Goal: Task Accomplishment & Management: Use online tool/utility

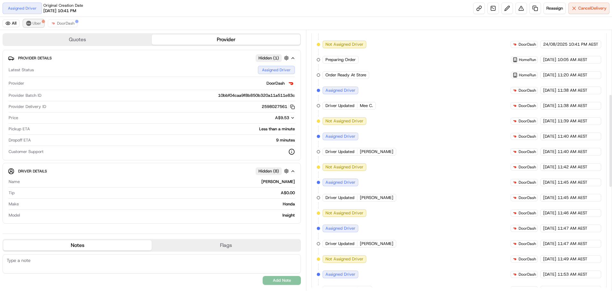
click at [39, 26] on button "Uber" at bounding box center [33, 23] width 21 height 8
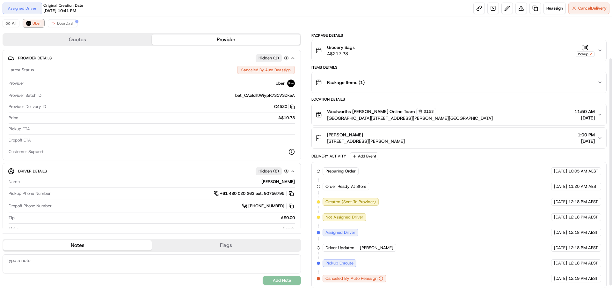
scroll to position [38, 0]
click at [64, 23] on span "DoorDash" at bounding box center [66, 23] width 18 height 5
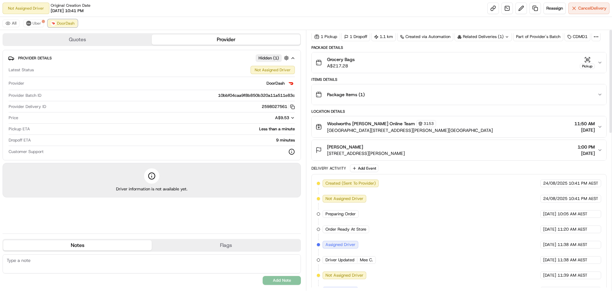
scroll to position [0, 0]
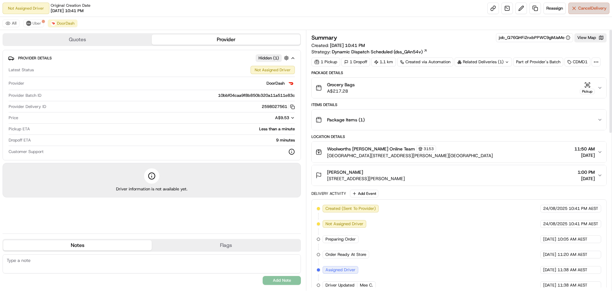
click at [584, 7] on span "Cancel Delivery" at bounding box center [593, 8] width 28 height 6
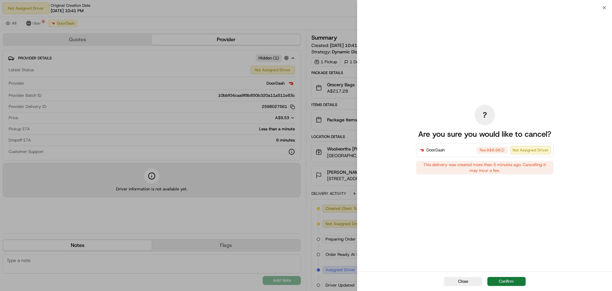
click at [514, 279] on button "Confirm" at bounding box center [507, 281] width 38 height 9
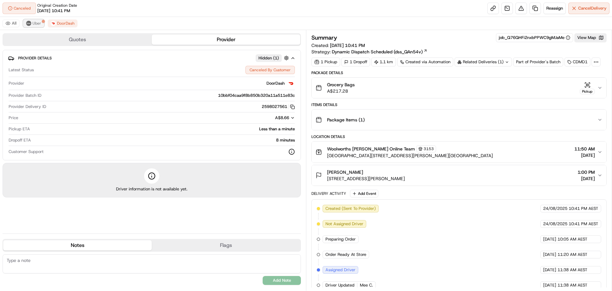
click at [39, 23] on span "Uber" at bounding box center [37, 23] width 9 height 5
